Goal: Use online tool/utility: Use online tool/utility

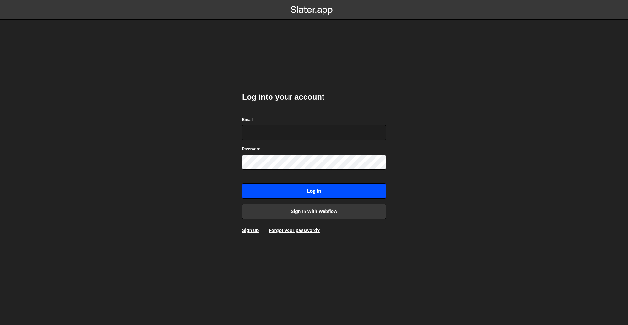
type input "rory@perspective.design"
click at [325, 189] on input "Log in" at bounding box center [314, 190] width 144 height 15
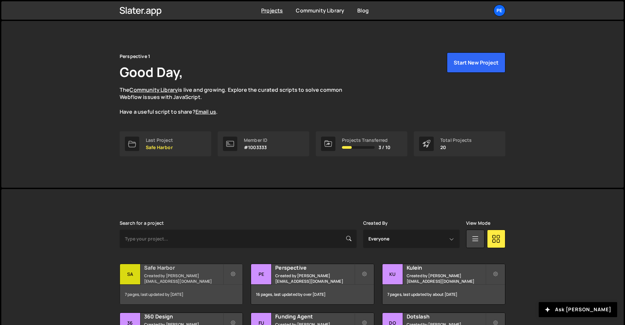
click at [192, 274] on div "Safe Harbor Created by rory@perspective.design" at bounding box center [181, 274] width 123 height 20
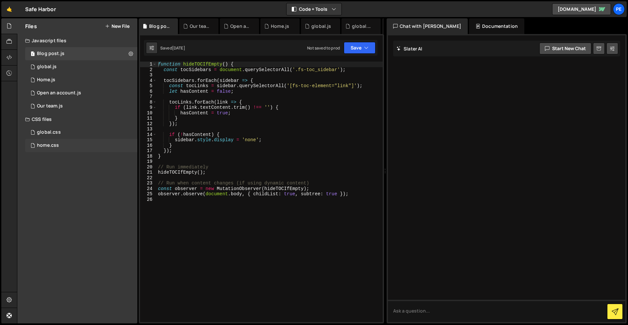
click at [51, 145] on div "home.css" at bounding box center [48, 145] width 22 height 6
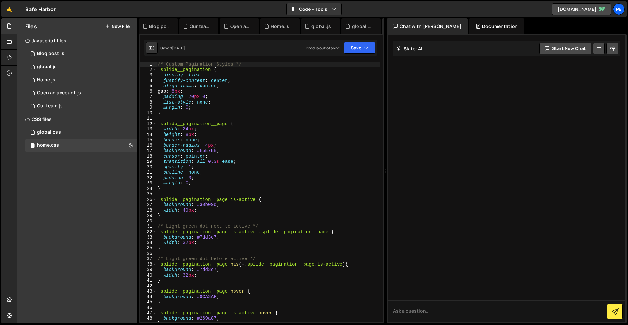
click at [159, 63] on div "/* Custom Pagination Styles */ .splide__pagination { display : flex ; justify-c…" at bounding box center [268, 197] width 224 height 271
click at [157, 64] on div "/* Custom Pagination Styles */ .splide__pagination { display : flex ; justify-c…" at bounding box center [268, 197] width 224 height 271
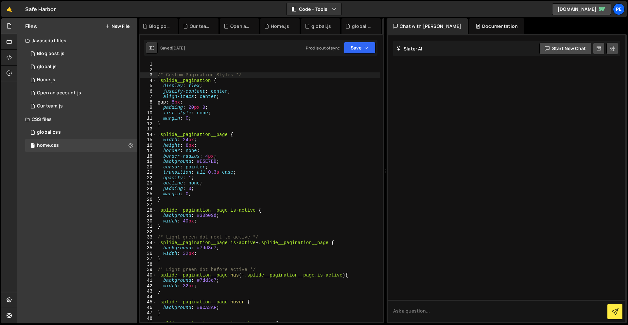
type textarea "/* Custom Pagination Styles */"
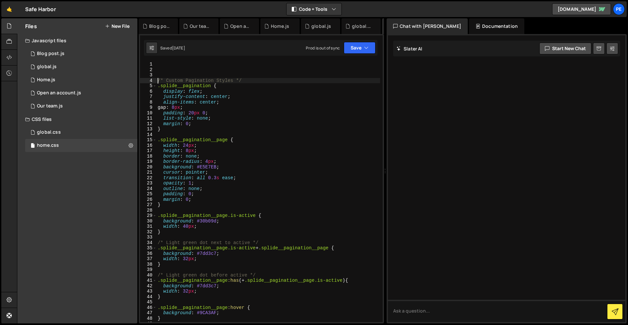
click at [183, 66] on div "/* Custom Pagination Styles */ .splide__pagination { display : flex ; justify-c…" at bounding box center [268, 197] width 224 height 271
paste textarea "}"
type textarea "}"
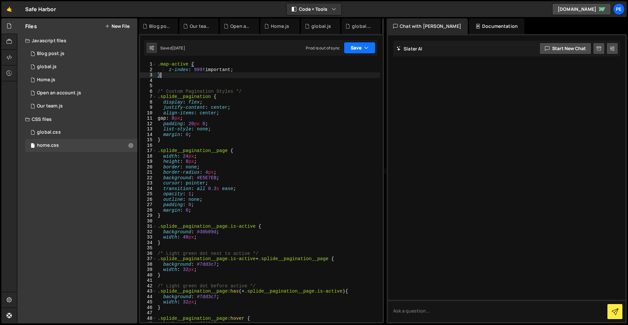
click at [357, 49] on button "Save" at bounding box center [360, 48] width 32 height 12
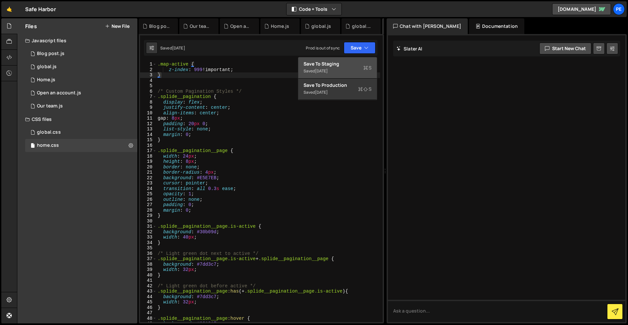
click at [355, 66] on div "Save to Staging S" at bounding box center [338, 64] width 68 height 7
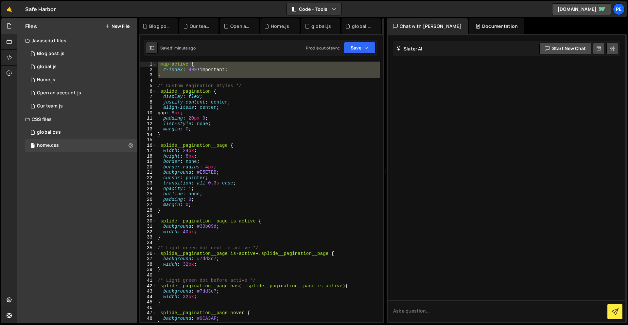
drag, startPoint x: 173, startPoint y: 81, endPoint x: 147, endPoint y: 63, distance: 31.4
click at [147, 63] on div "1 2 3 4 5 6 7 8 9 10 11 12 13 14 15 16 17 18 19 20 21 22 23 24 25 26 27 28 29 3…" at bounding box center [261, 192] width 243 height 260
paste textarea "}"
type textarea "}"
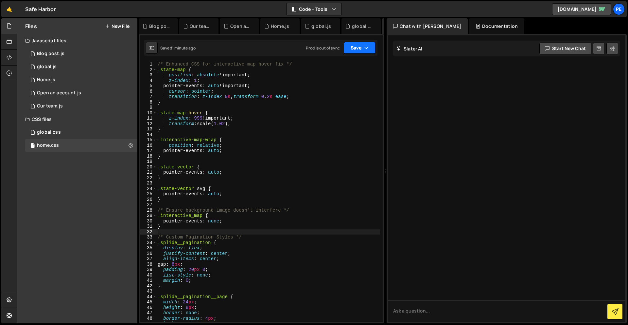
click at [357, 47] on button "Save" at bounding box center [360, 48] width 32 height 12
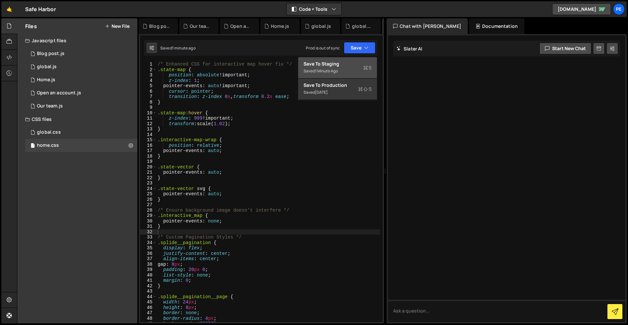
click at [353, 62] on div "Save to Staging S" at bounding box center [338, 64] width 68 height 7
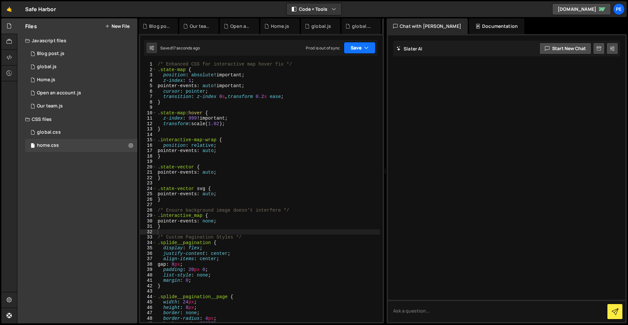
click at [361, 47] on button "Save" at bounding box center [360, 48] width 32 height 12
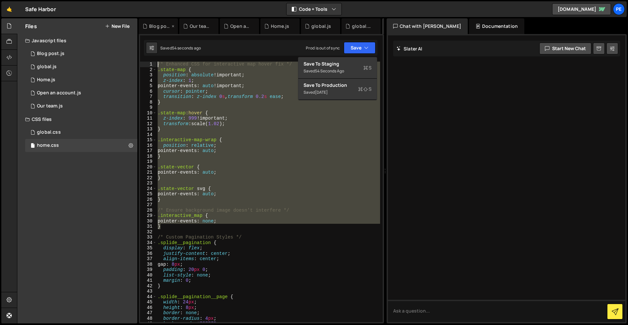
drag, startPoint x: 188, startPoint y: 227, endPoint x: 162, endPoint y: 30, distance: 198.6
click at [162, 30] on div "Debug Explain Copy Blog post.js Our team.js Open an account.js Home.js global.j…" at bounding box center [261, 170] width 245 height 305
type textarea "/* Enhanced CSS for interactive map hover fix */ .state-map {"
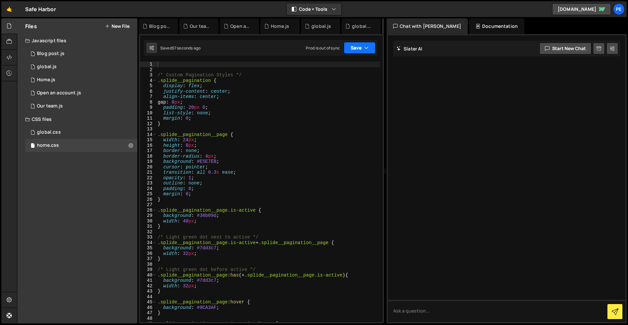
click at [358, 48] on button "Save" at bounding box center [360, 48] width 32 height 12
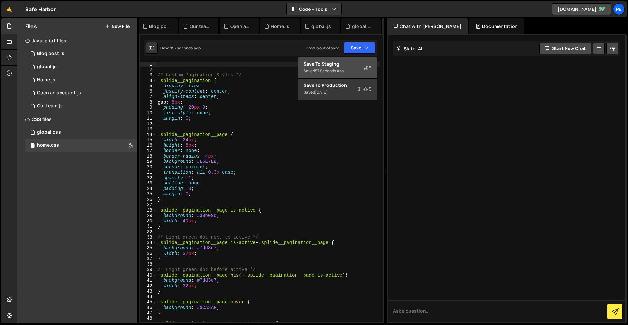
click at [341, 64] on div "Save to Staging S" at bounding box center [338, 64] width 68 height 7
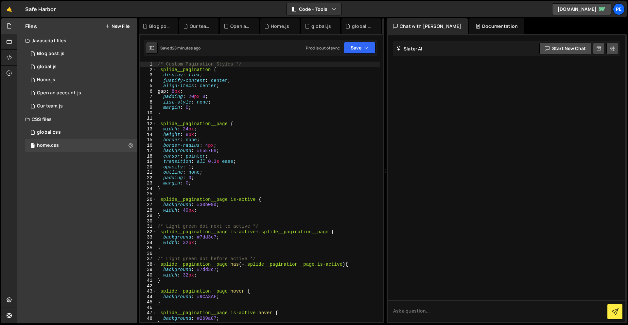
click at [158, 62] on div "/* Custom Pagination Styles */ .splide__pagination { display : flex ; justify-c…" at bounding box center [268, 197] width 224 height 271
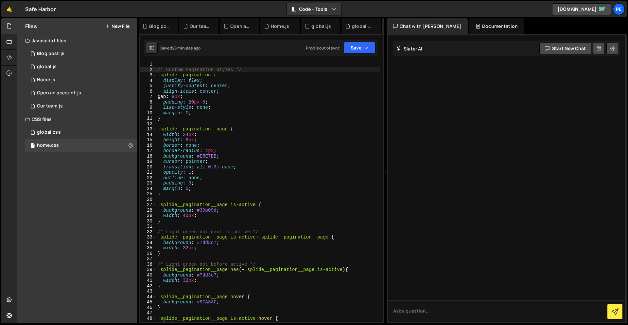
type textarea "/* Custom Pagination Styles */"
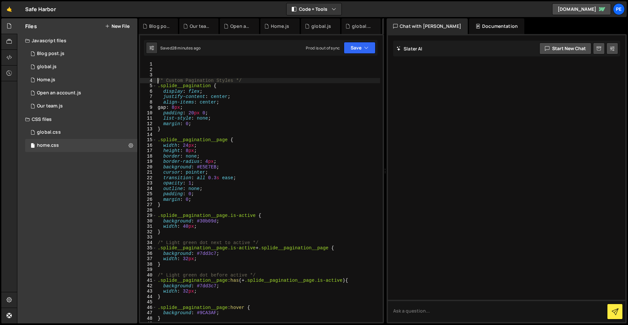
click at [170, 64] on div "/* Custom Pagination Styles */ .splide__pagination { display : flex ; justify-c…" at bounding box center [268, 197] width 224 height 271
paste textarea "}"
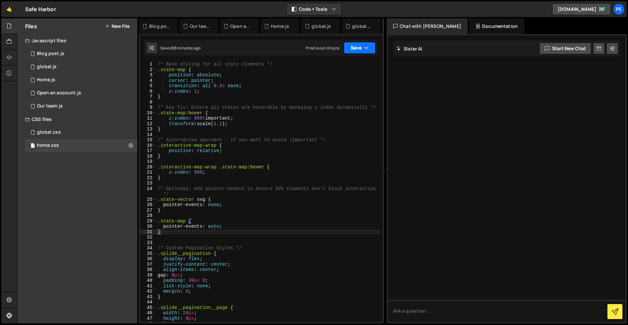
click at [355, 47] on button "Save" at bounding box center [360, 48] width 32 height 12
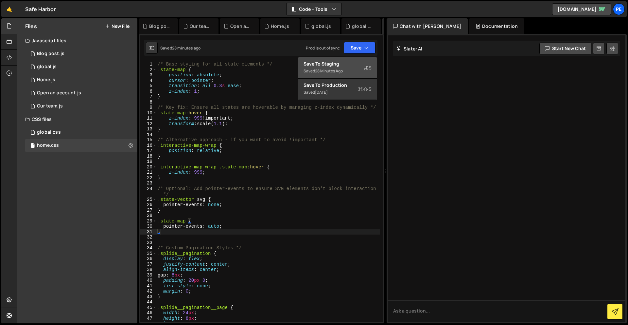
click at [350, 66] on div "Save to Staging S" at bounding box center [338, 64] width 68 height 7
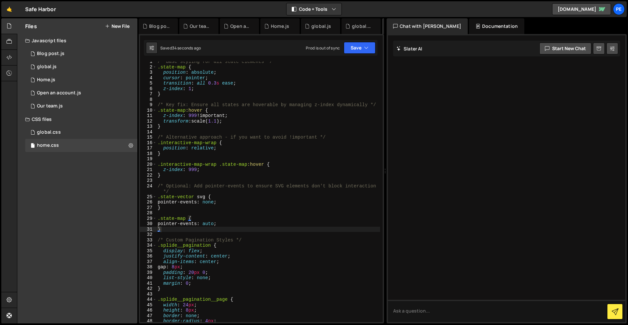
scroll to position [8, 0]
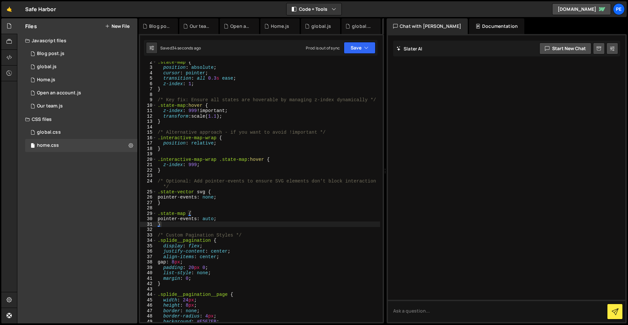
click at [191, 224] on div ".state-map { position : absolute ; cursor : pointer ; transition : all 0.3 s ea…" at bounding box center [268, 194] width 224 height 271
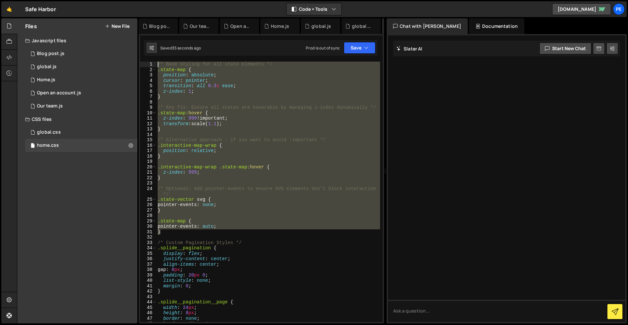
scroll to position [0, 0]
drag, startPoint x: 192, startPoint y: 226, endPoint x: 147, endPoint y: -3, distance: 233.4
click at [147, 0] on html "Projects [GEOGRAPHIC_DATA] Blog Pe Your current team is Perspective 1 Projects …" at bounding box center [314, 162] width 628 height 325
type textarea "/* Base styling for all state elements */ .state-map {"
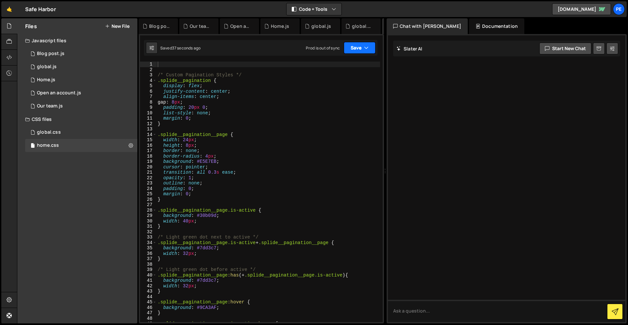
click at [349, 47] on button "Save" at bounding box center [360, 48] width 32 height 12
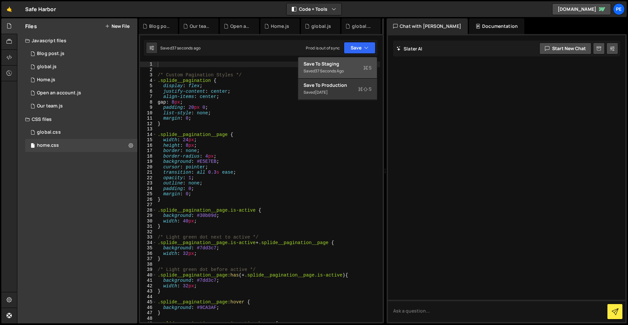
click at [341, 72] on div "37 seconds ago" at bounding box center [329, 71] width 29 height 6
